Goal: Task Accomplishment & Management: Manage account settings

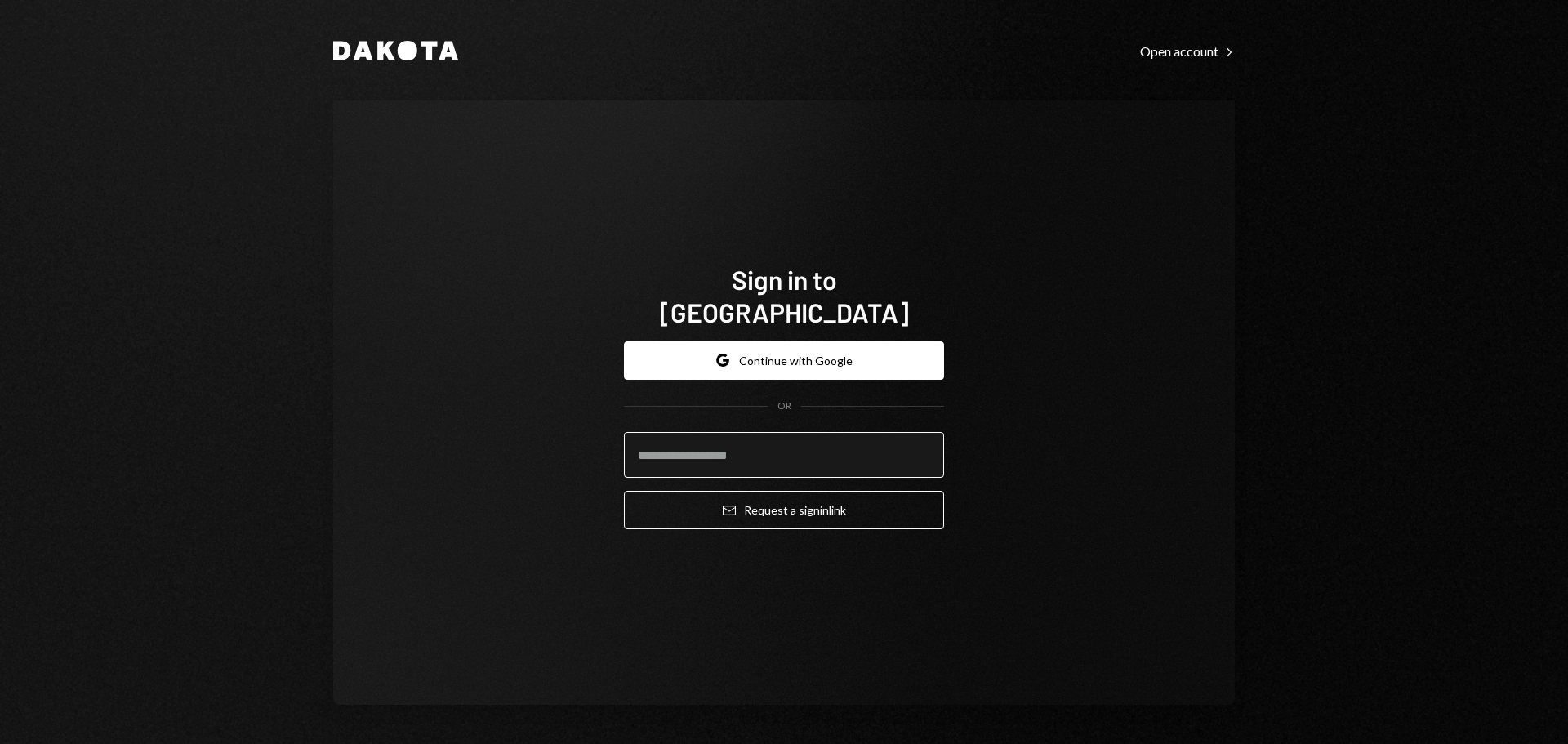
click at [722, 445] on input "email" at bounding box center [784, 455] width 320 height 46
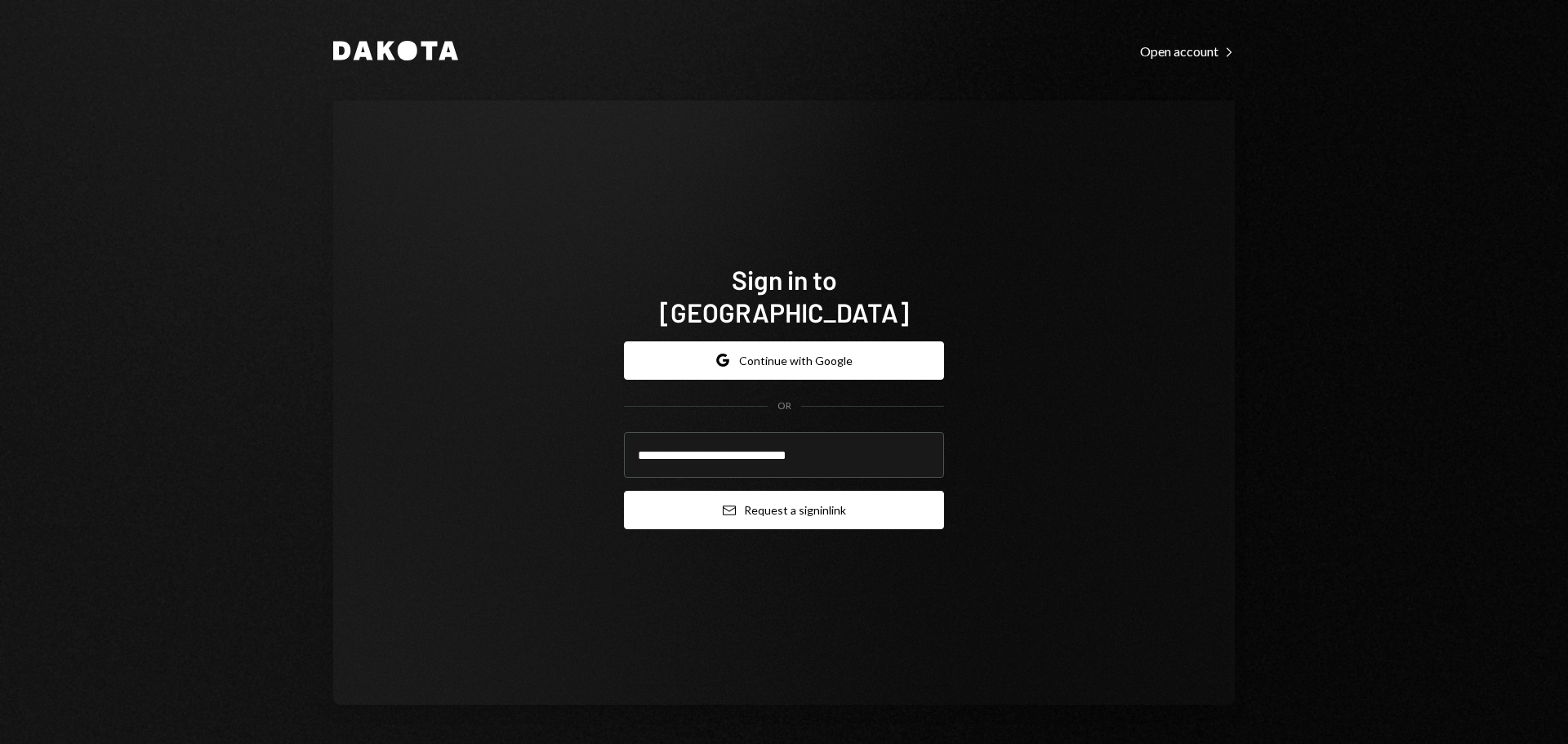
type input "**********"
click at [713, 491] on button "Email Request a sign in link" at bounding box center [784, 509] width 320 height 39
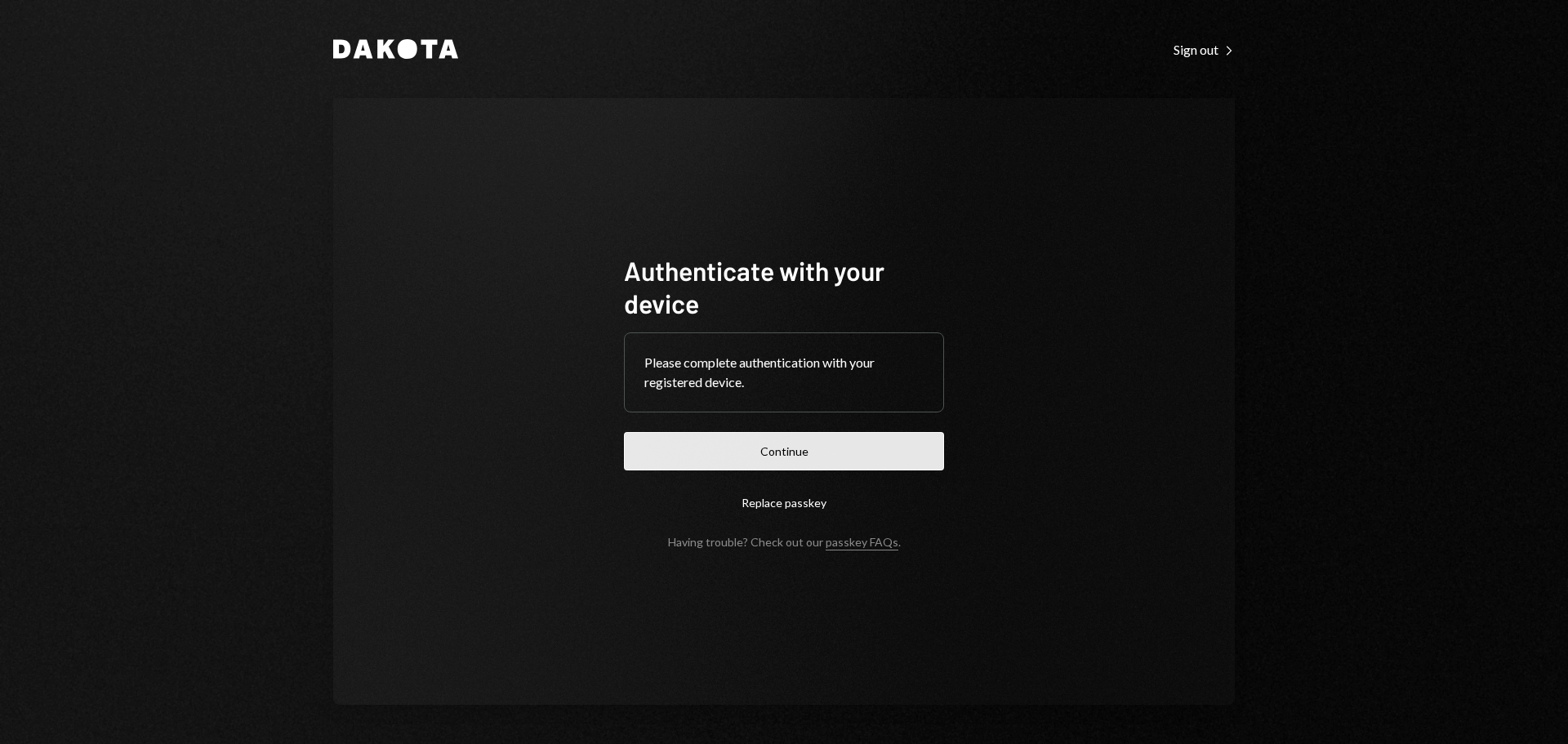
click at [745, 442] on button "Continue" at bounding box center [784, 451] width 320 height 39
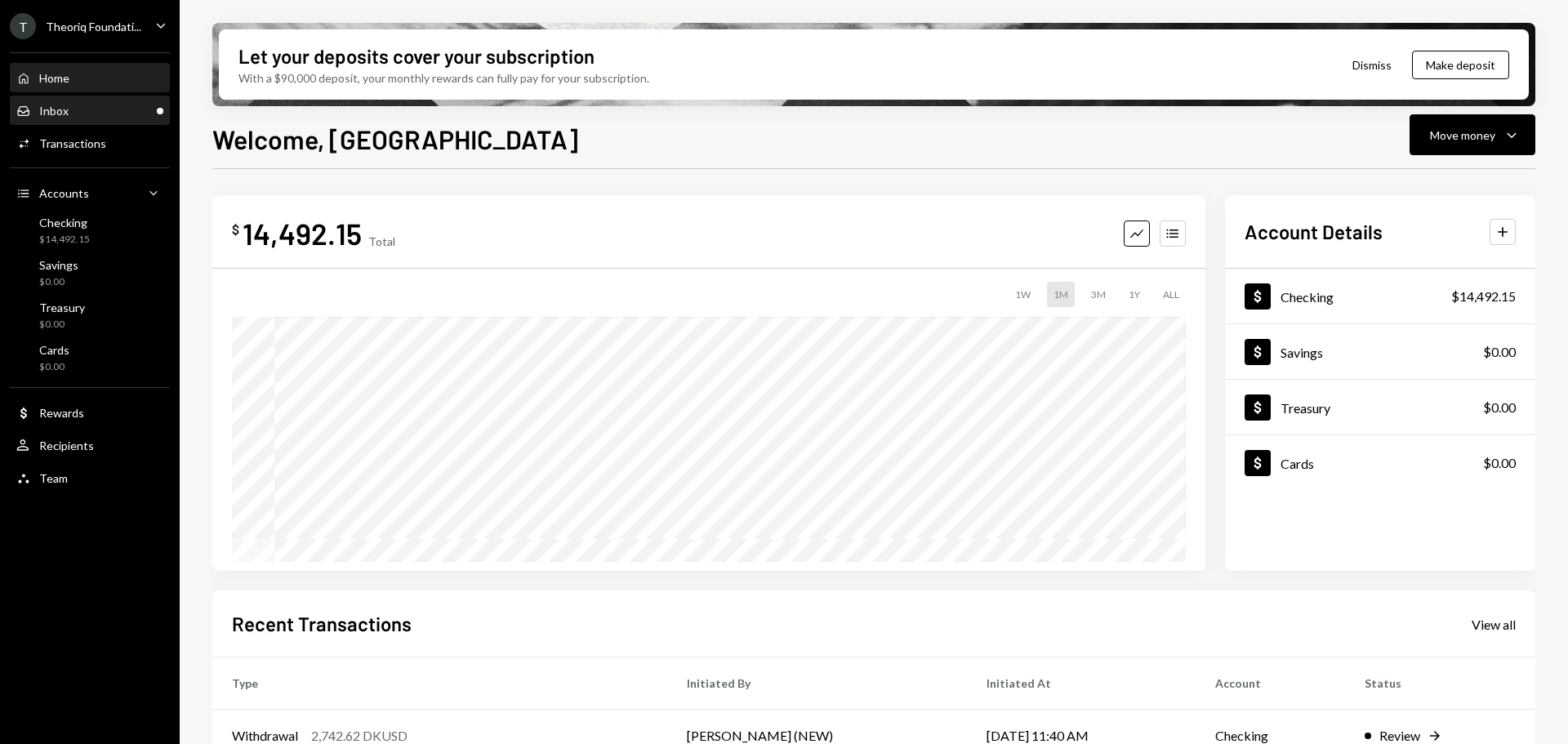
click at [133, 104] on div "Inbox Inbox" at bounding box center [89, 111] width 147 height 15
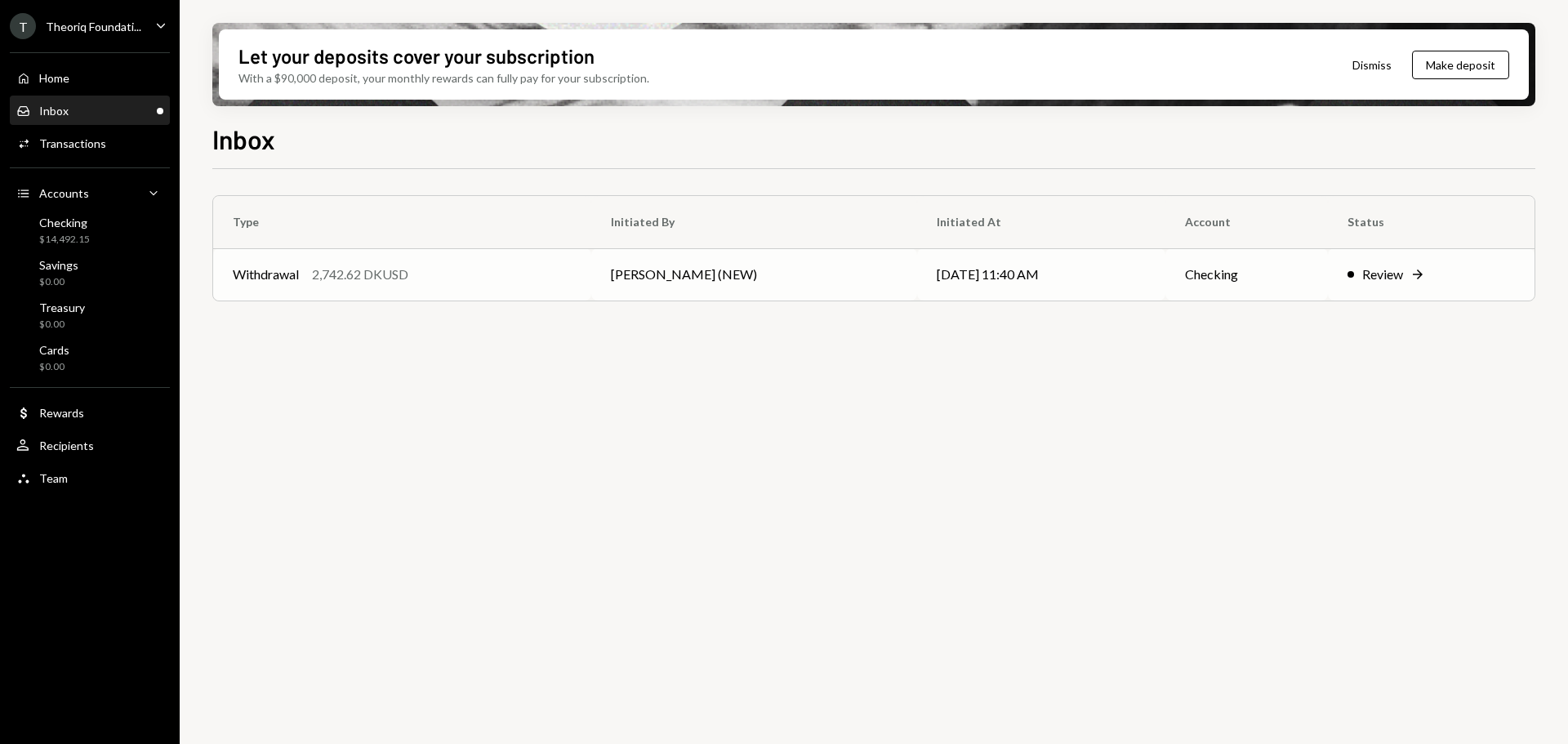
click at [337, 274] on div "2,742.62 DKUSD" at bounding box center [360, 274] width 96 height 20
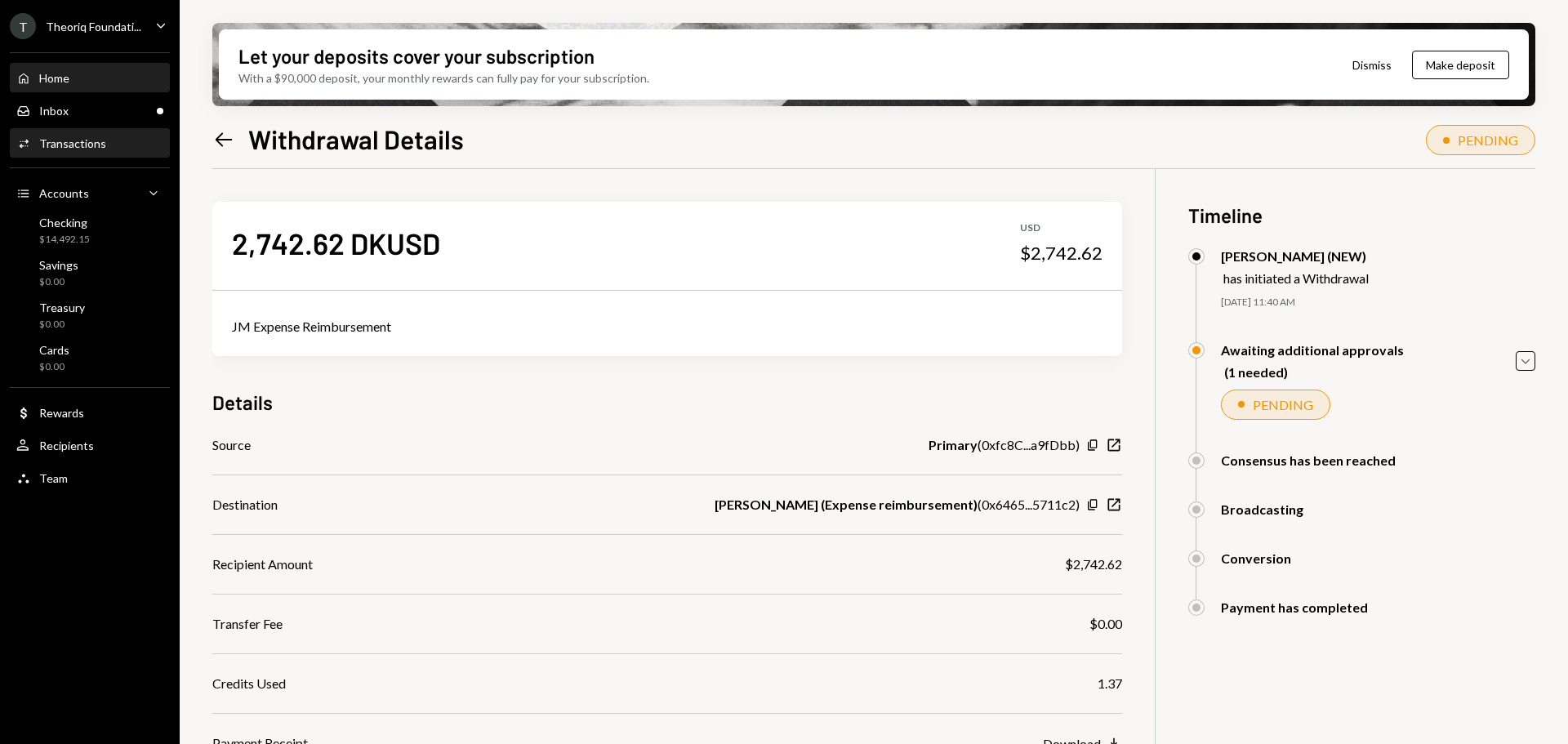
click at [81, 81] on div "Home Home" at bounding box center [89, 78] width 147 height 15
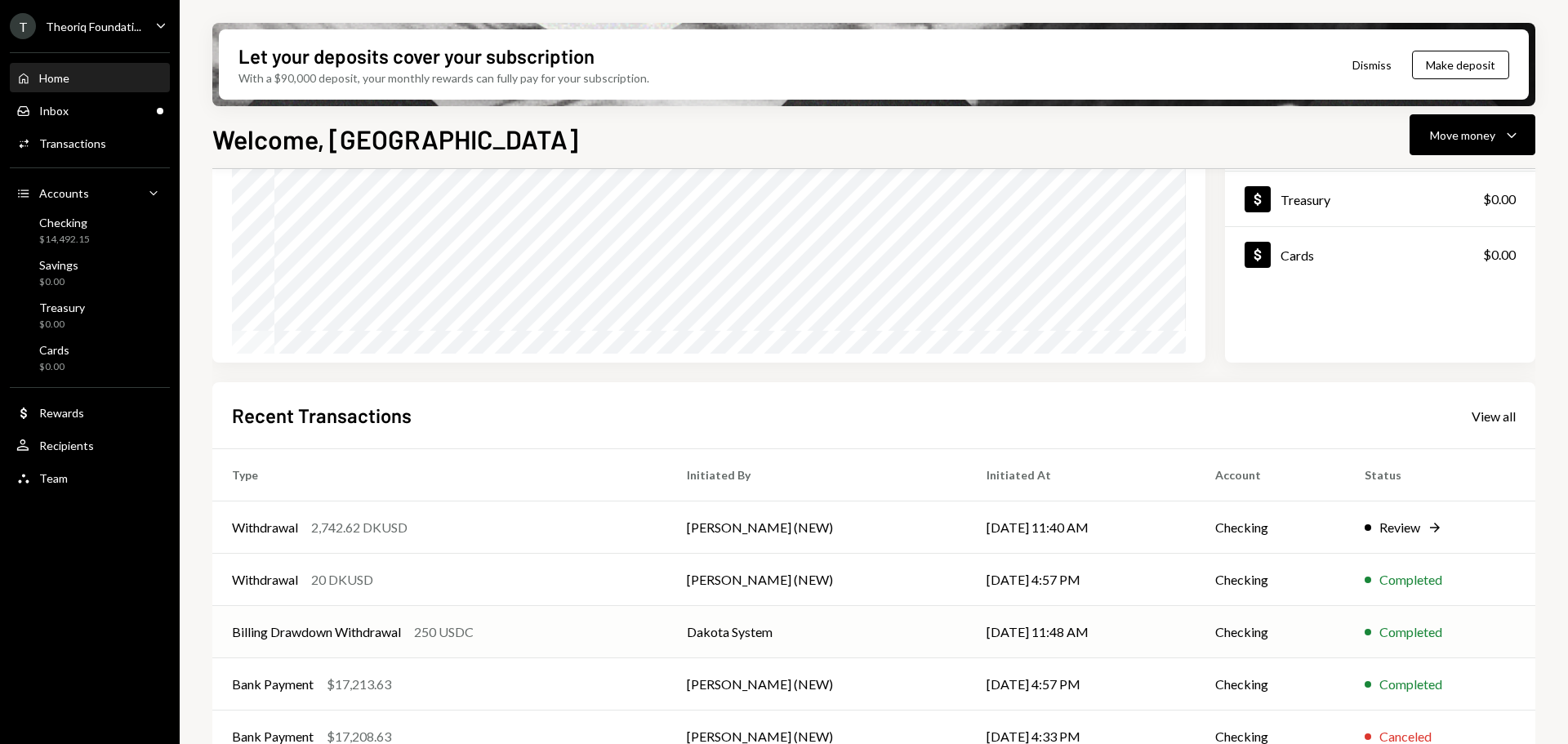
scroll to position [241, 0]
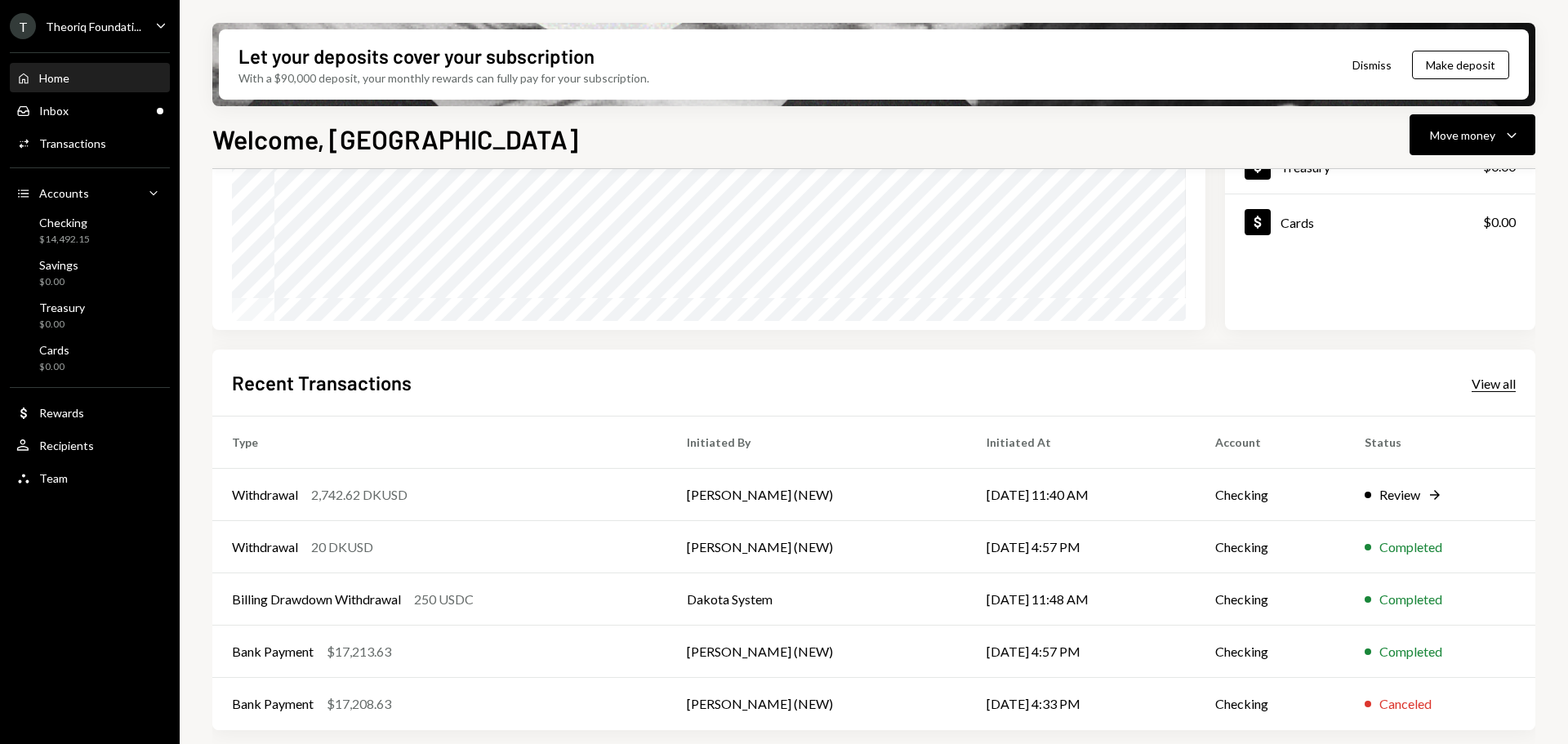
click at [1487, 382] on div "View all" at bounding box center [1494, 383] width 44 height 16
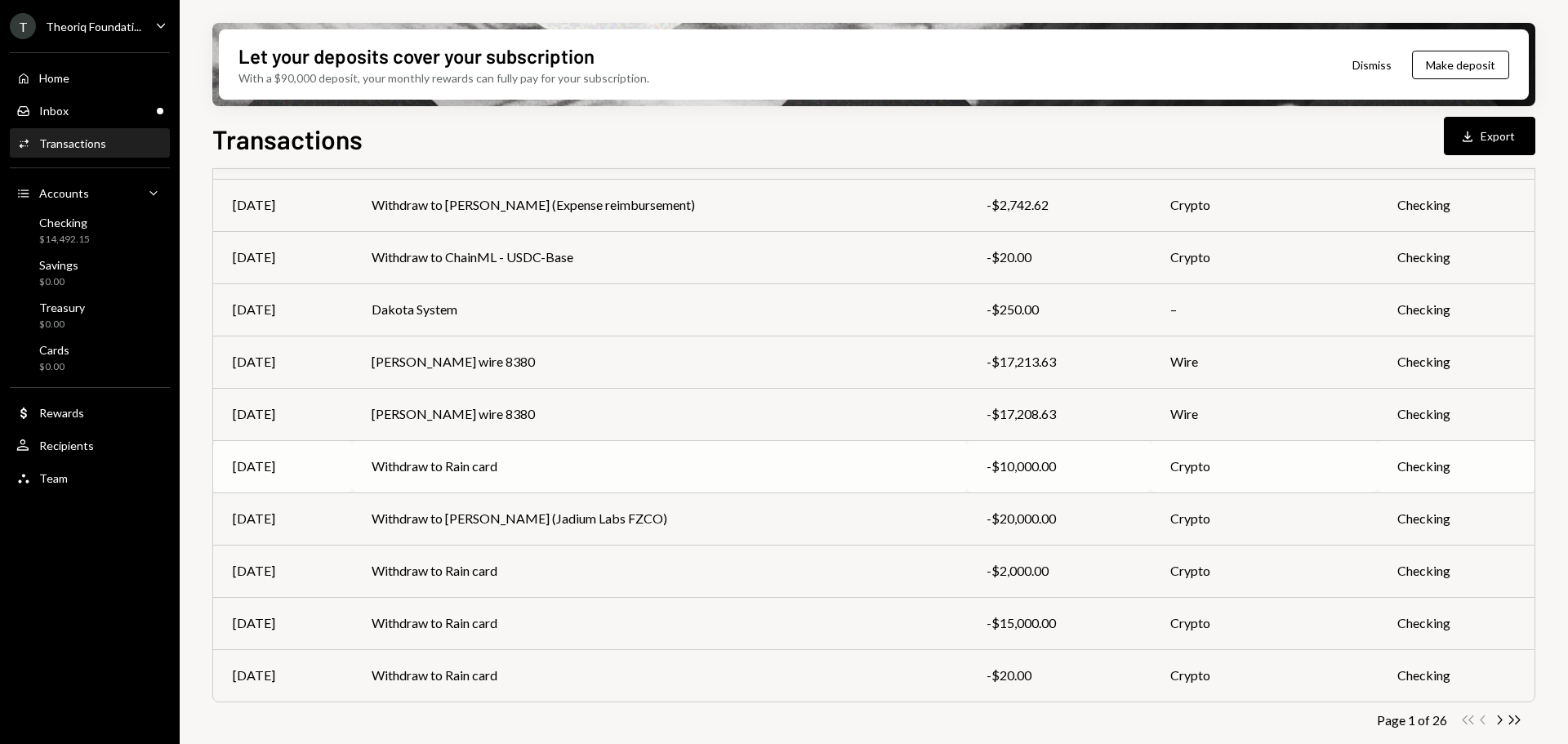
scroll to position [186, 0]
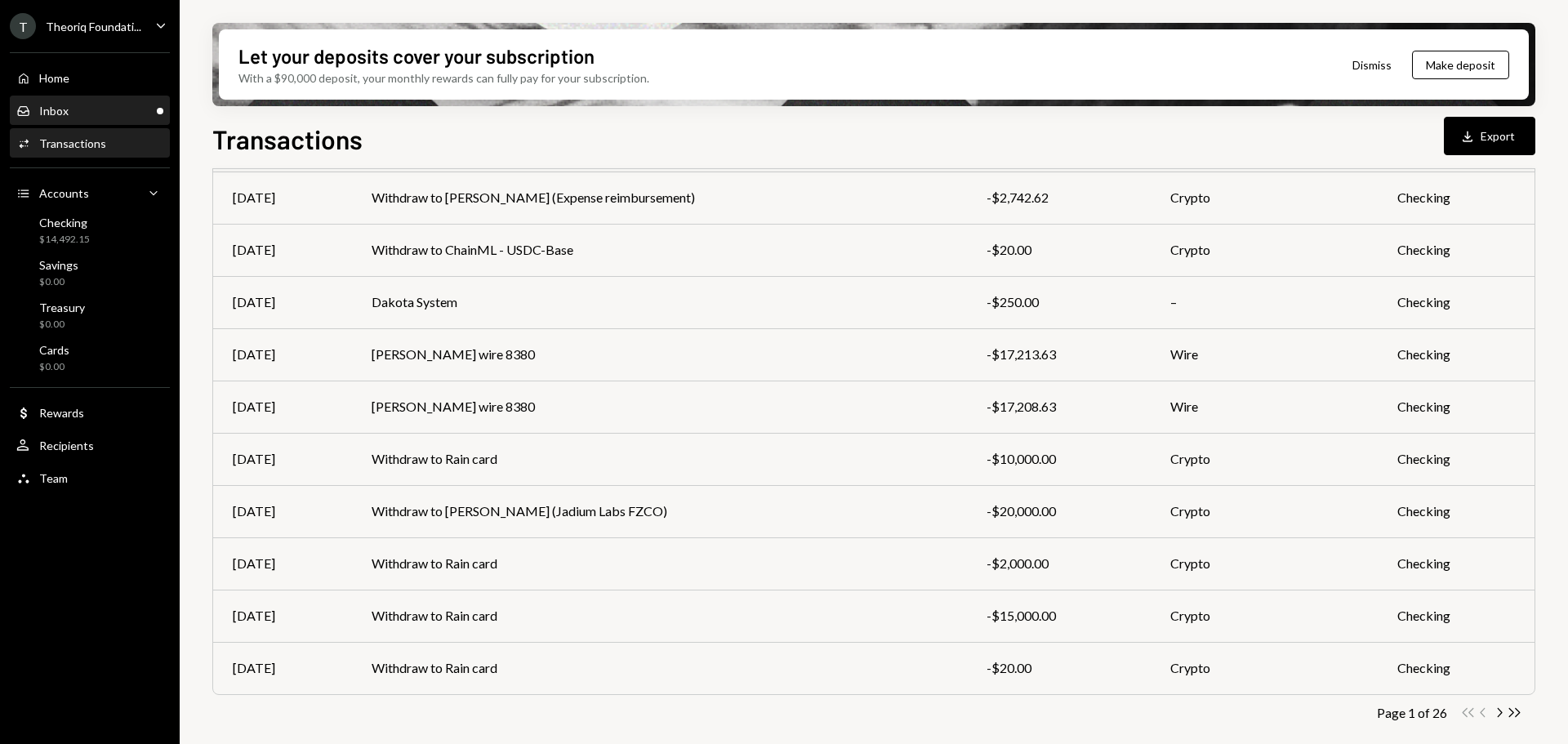
click at [93, 113] on div "Inbox Inbox" at bounding box center [89, 111] width 147 height 15
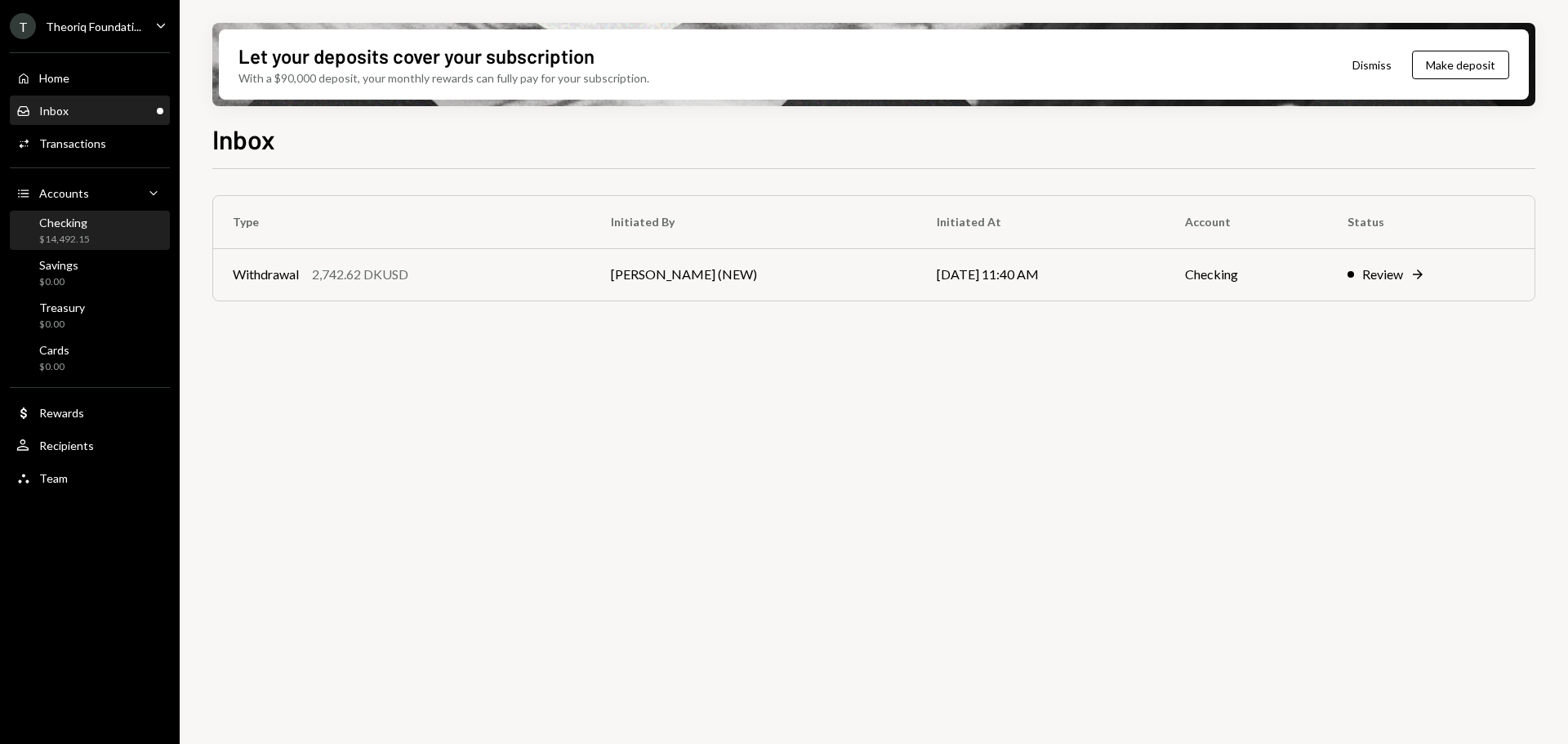
click at [99, 237] on div "Checking $14,492.15" at bounding box center [89, 231] width 147 height 31
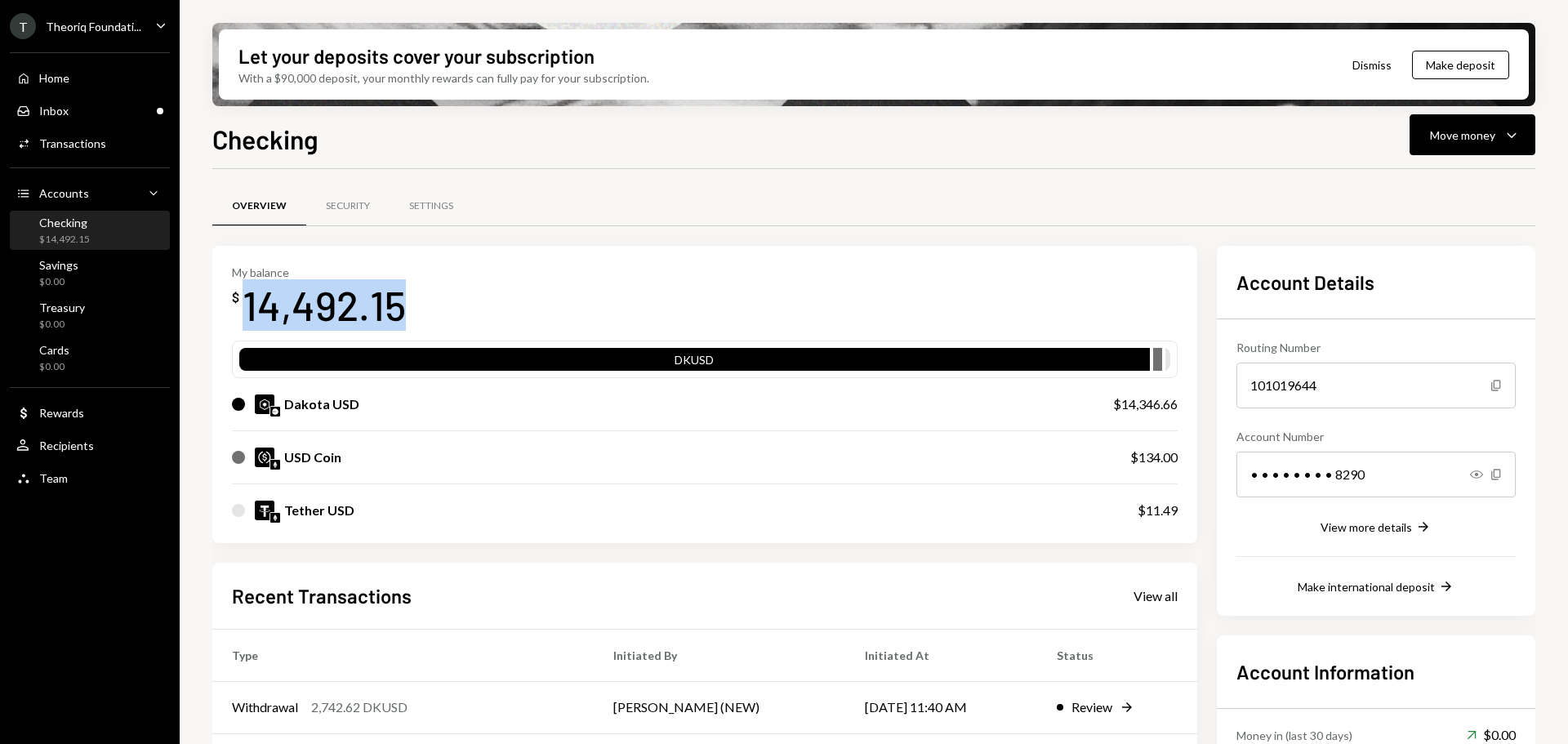
drag, startPoint x: 246, startPoint y: 311, endPoint x: 397, endPoint y: 305, distance: 151.1
click at [397, 305] on div "14,492.15" at bounding box center [324, 305] width 163 height 52
copy div "14,492.15"
click at [379, 302] on div "14,492.15" at bounding box center [324, 305] width 163 height 52
click at [82, 107] on div "Inbox Inbox" at bounding box center [89, 111] width 147 height 15
